Goal: Find contact information

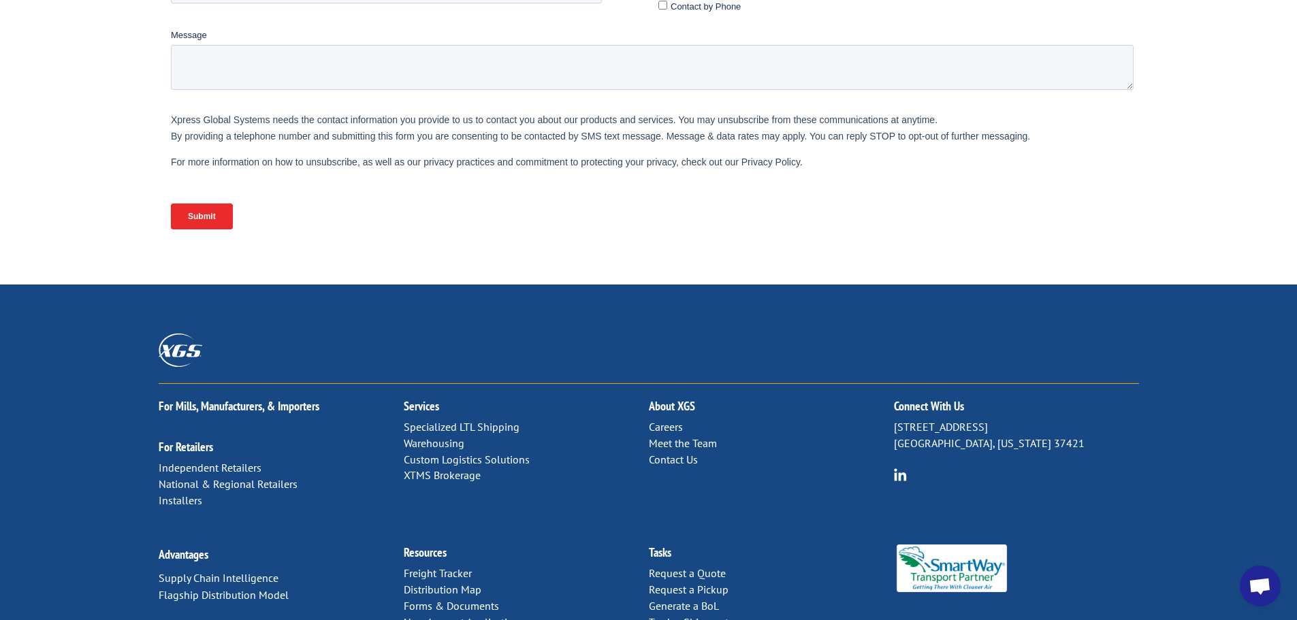
scroll to position [559, 0]
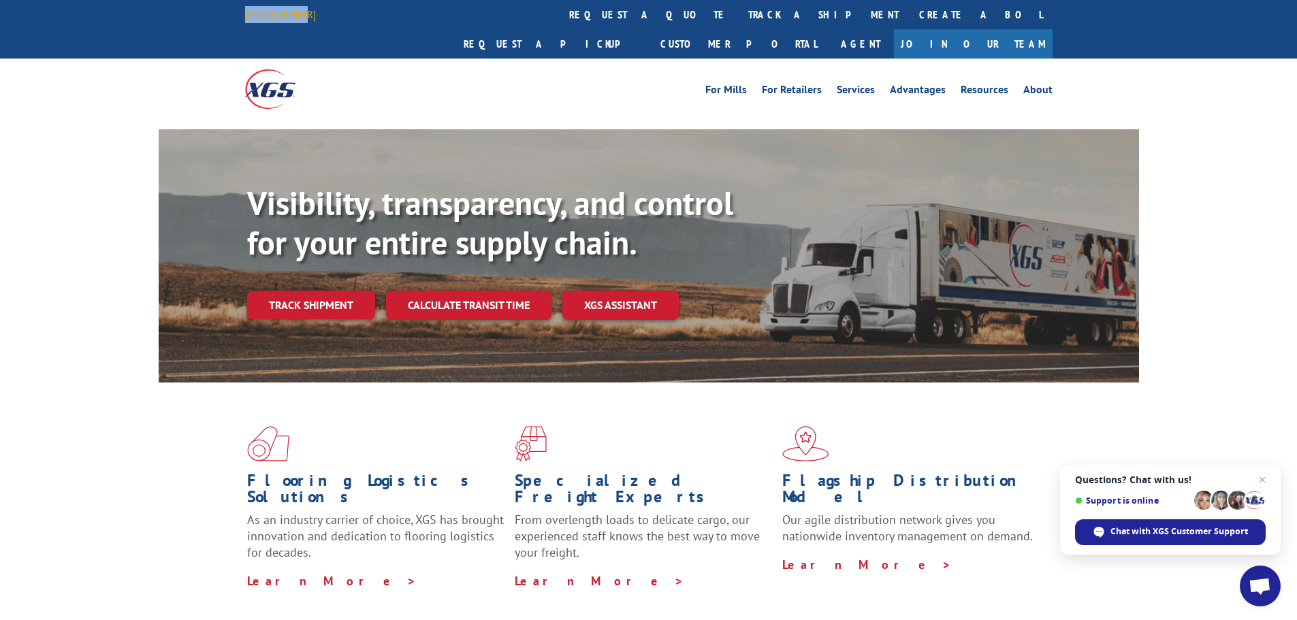
drag, startPoint x: 302, startPoint y: 14, endPoint x: 246, endPoint y: 16, distance: 55.9
click at [246, 16] on div "[PHONE_NUMBER]" at bounding box center [288, 14] width 87 height 17
copy link "[PHONE_NUMBER]"
click at [125, 195] on div "Visibility, transparency, and control for your entire supply chain. Track shipm…" at bounding box center [648, 269] width 1297 height 280
